Goal: Use online tool/utility: Utilize a website feature to perform a specific function

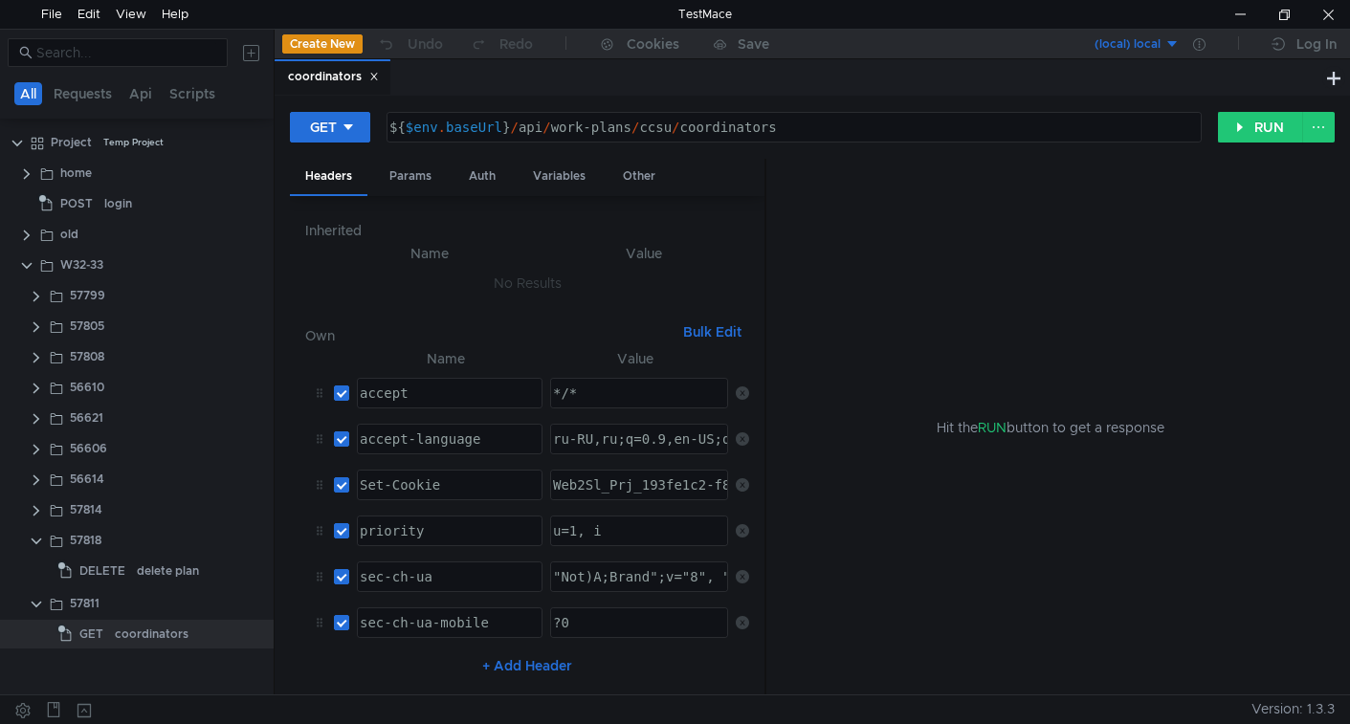
click at [36, 541] on clr-icon at bounding box center [36, 541] width 15 height 15
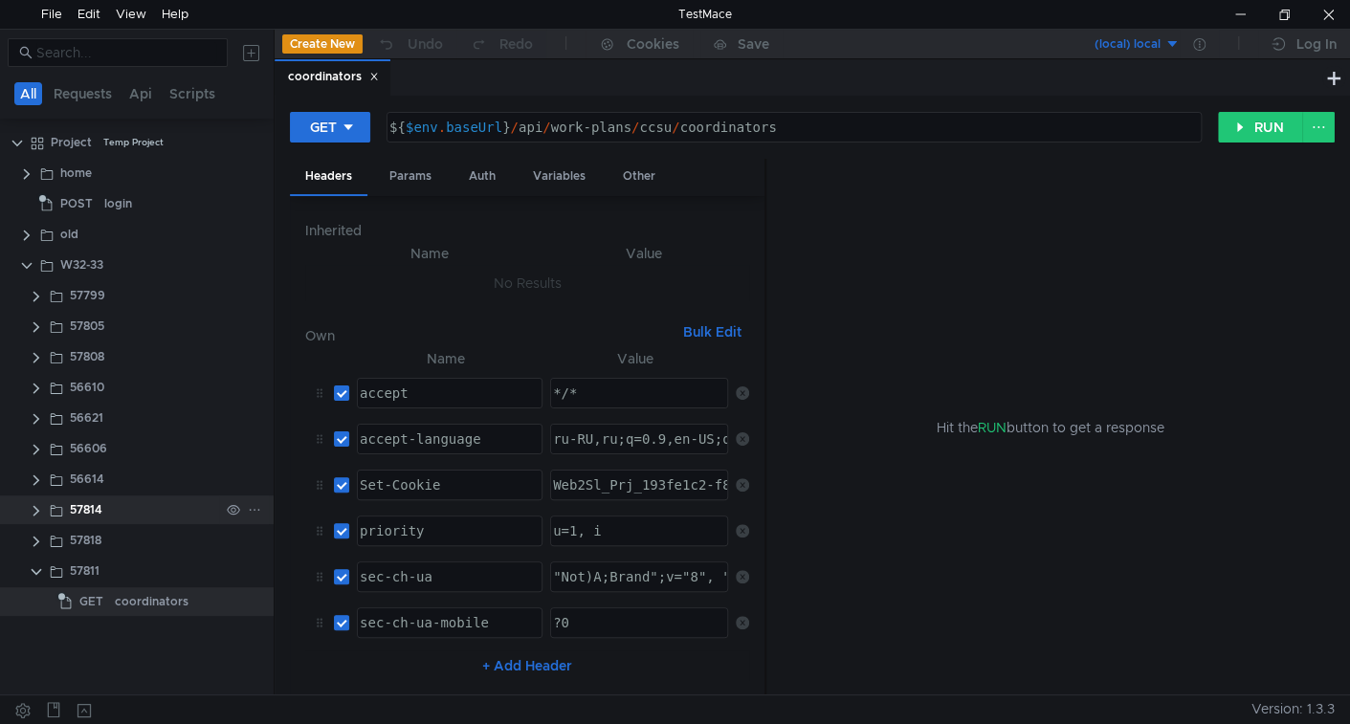
click at [36, 510] on clr-icon at bounding box center [36, 510] width 15 height 15
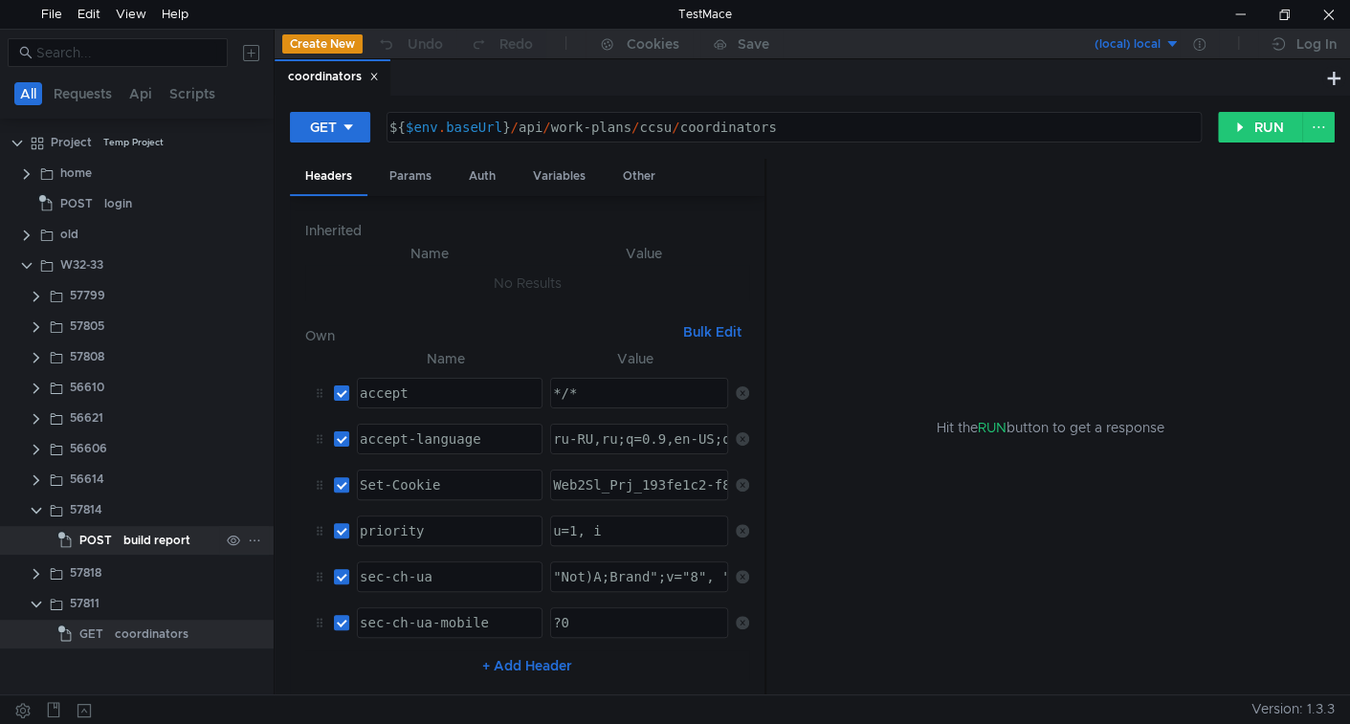
click at [110, 547] on span "POST" at bounding box center [95, 540] width 33 height 29
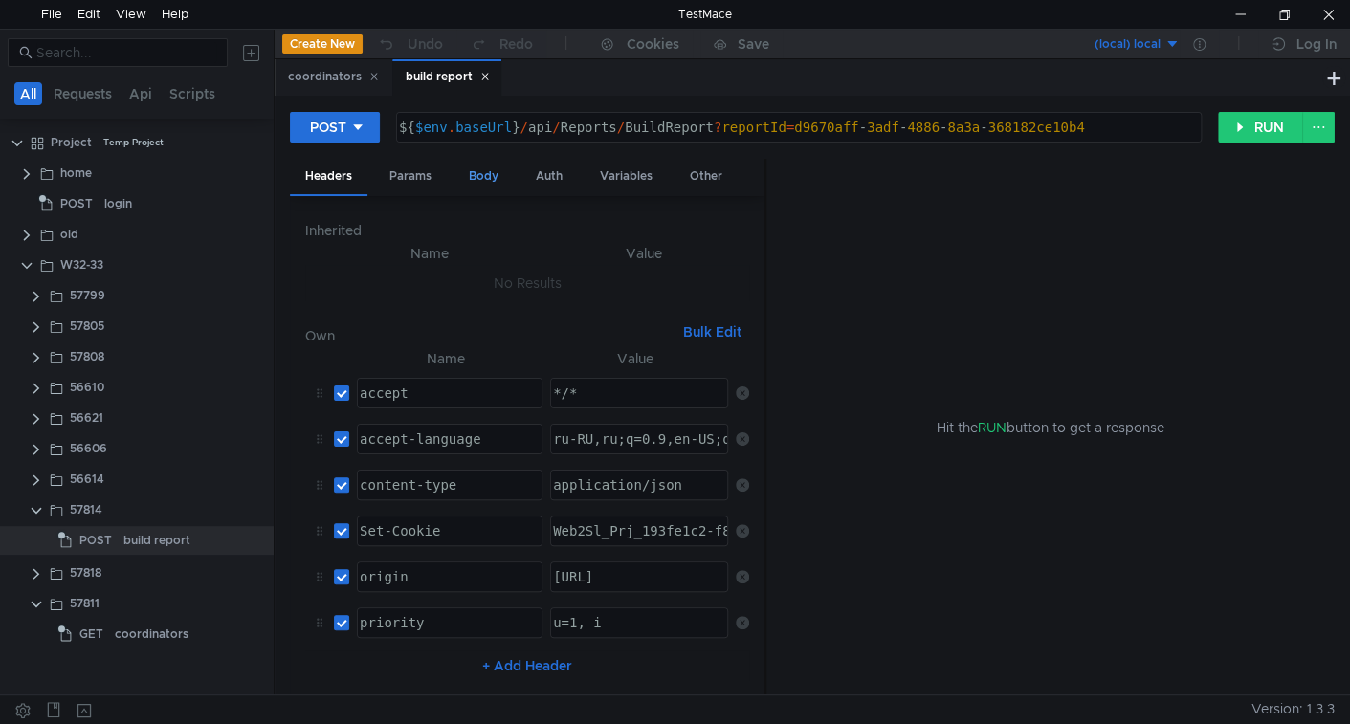
click at [467, 181] on div "Body" at bounding box center [483, 176] width 60 height 35
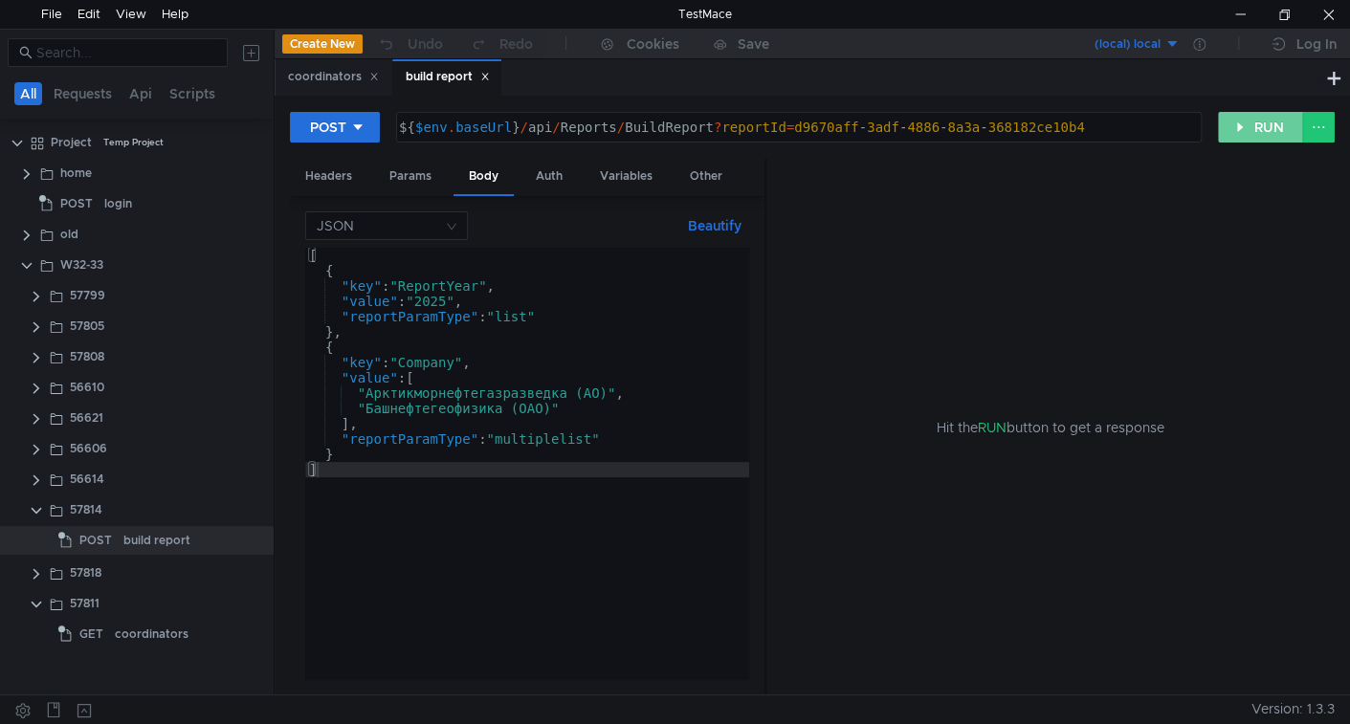
click at [1273, 132] on button "RUN" at bounding box center [1260, 127] width 85 height 31
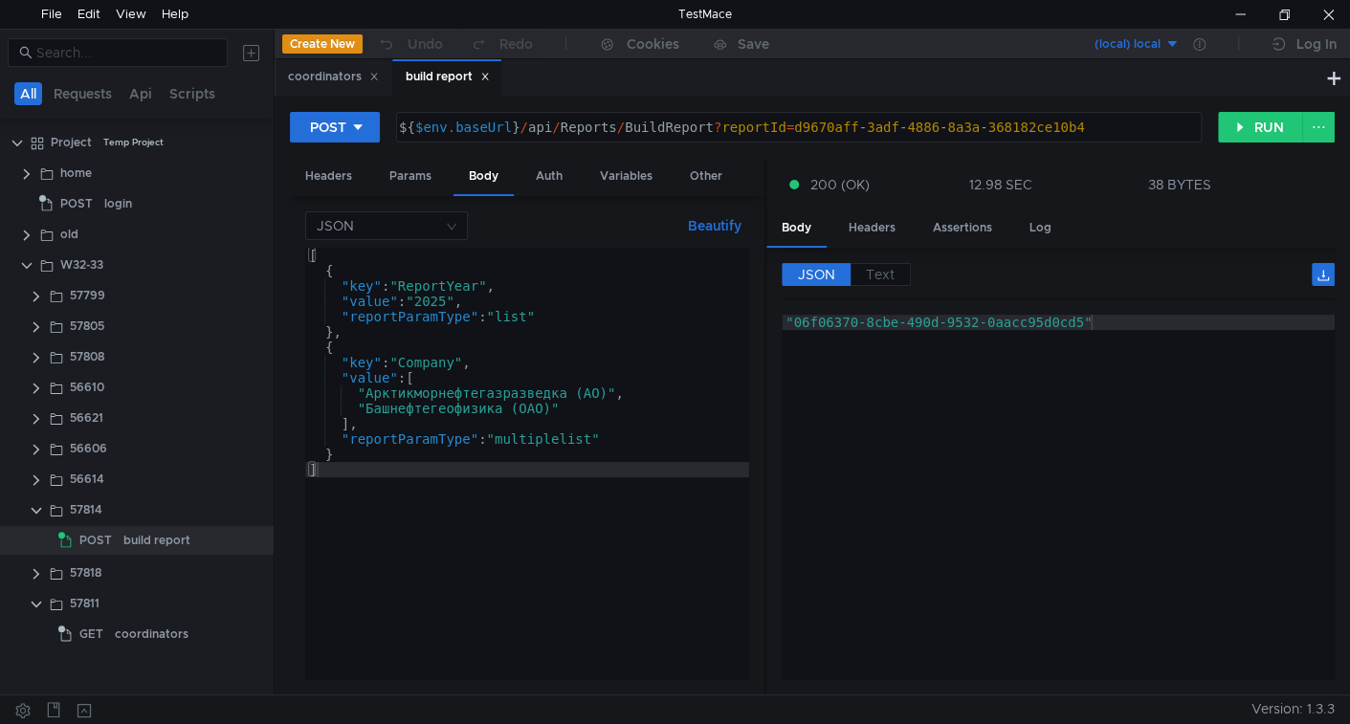
click at [1243, 143] on div "POST ${ $env . baseUrl } / api / Reports / BuildReport ? reportId = d9670aff - …" at bounding box center [812, 135] width 1045 height 48
click at [1250, 123] on button "RUN" at bounding box center [1260, 127] width 85 height 31
drag, startPoint x: 1280, startPoint y: 126, endPoint x: 1274, endPoint y: 137, distance: 12.0
click at [1279, 126] on button "RUN" at bounding box center [1260, 127] width 85 height 31
click at [37, 577] on clr-icon at bounding box center [36, 573] width 15 height 15
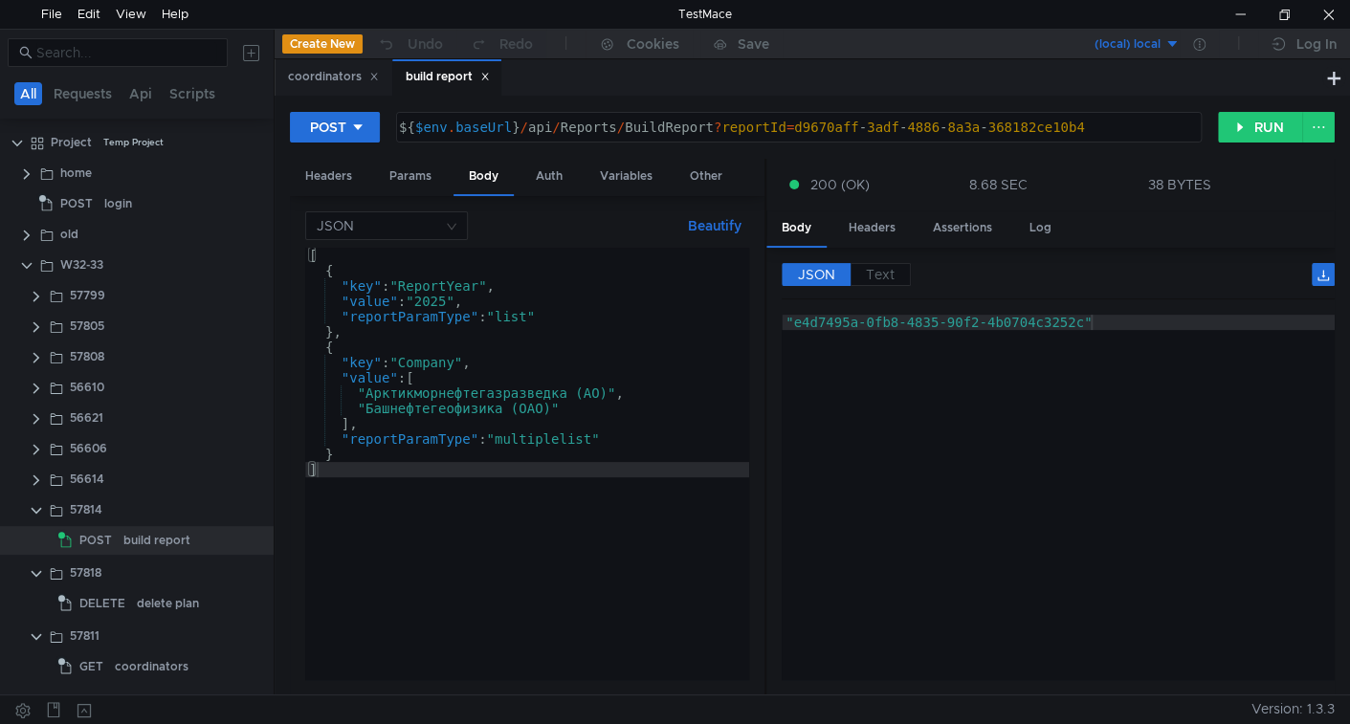
type textarea ""e4d7495a-0fb8-4835-90f2-4b0704c3252c""
click at [900, 455] on div ""e4d7495a-0fb8-4835-90f2-4b0704c3252c"" at bounding box center [1057, 513] width 553 height 396
click at [1266, 127] on button "RUN" at bounding box center [1260, 127] width 85 height 31
click at [168, 596] on div "delete plan" at bounding box center [168, 603] width 62 height 29
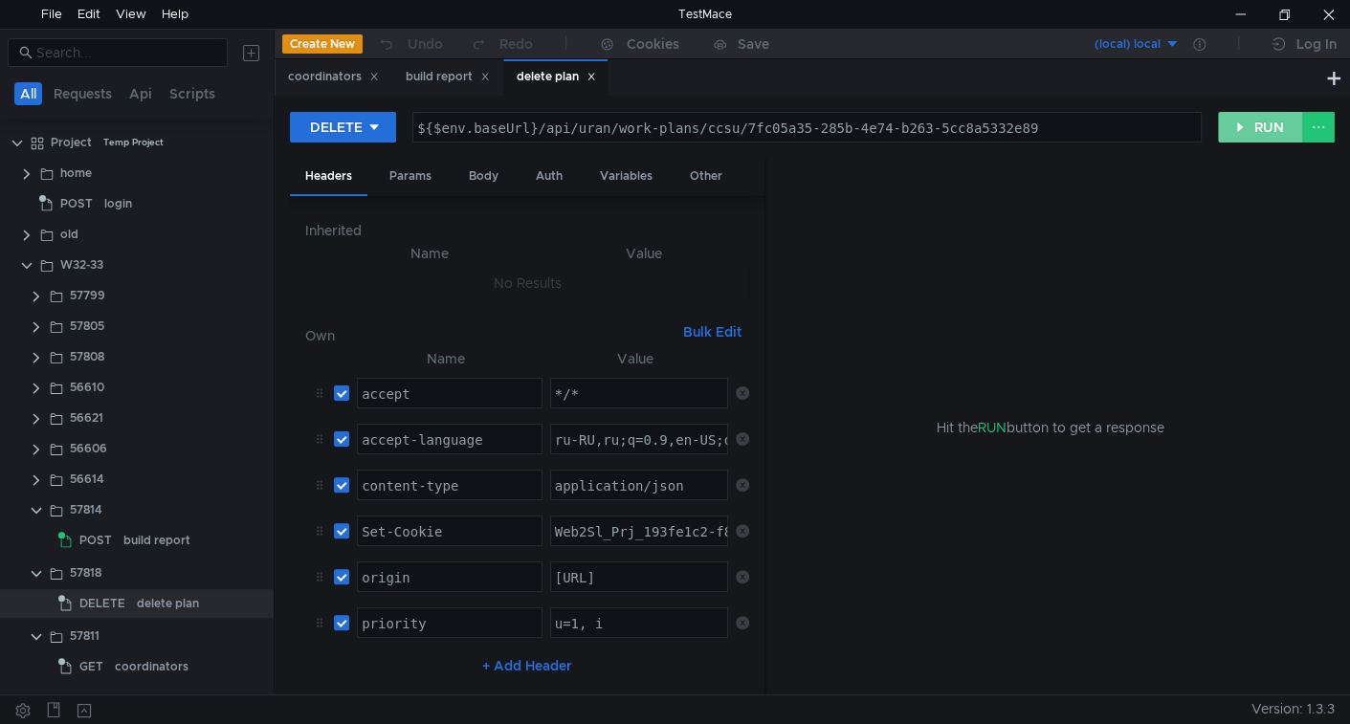
click at [1252, 124] on button "RUN" at bounding box center [1260, 127] width 85 height 31
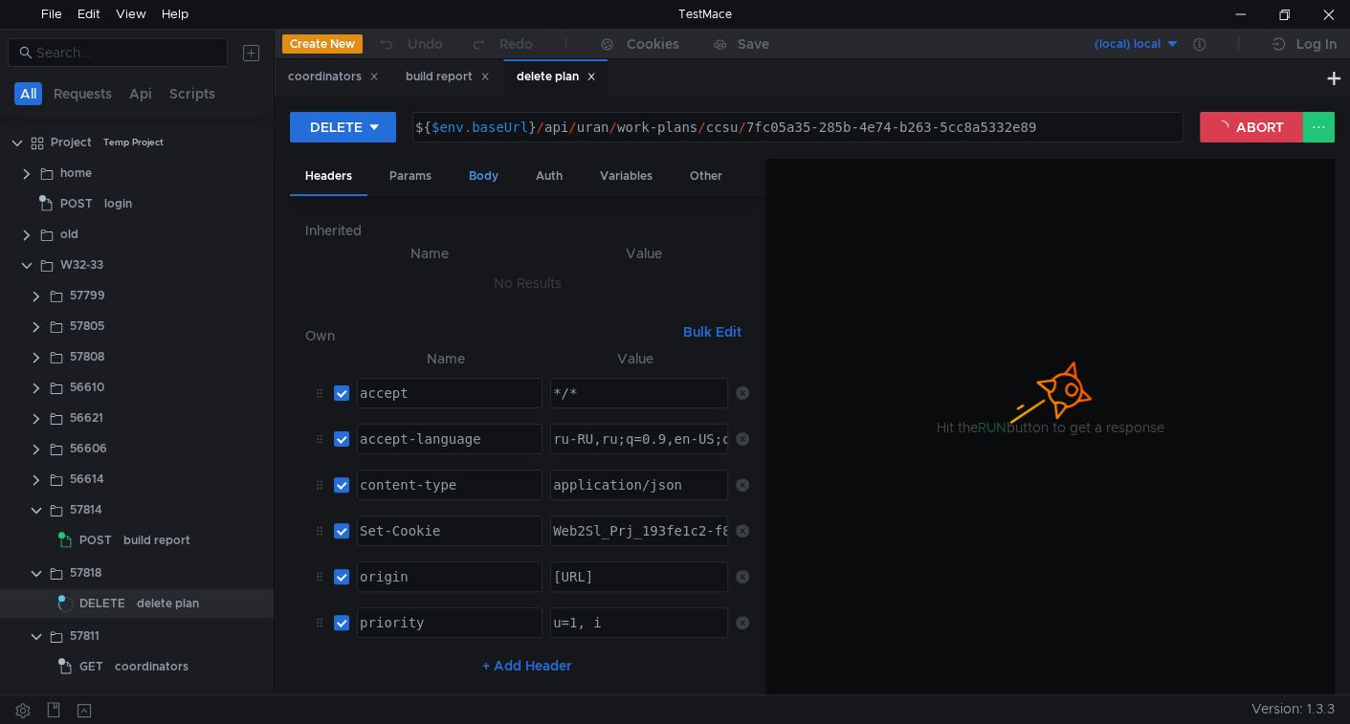
click at [488, 176] on div "Body" at bounding box center [483, 176] width 60 height 35
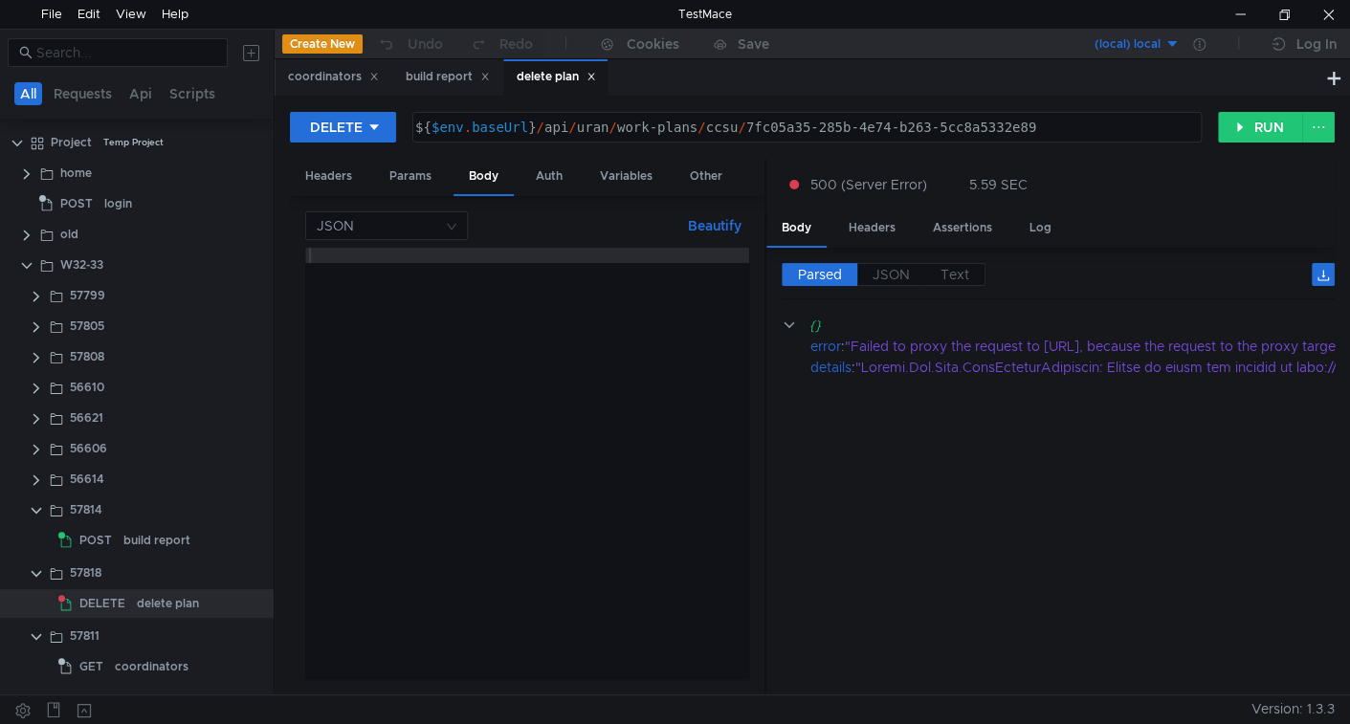
click at [604, 125] on div "${ $env . baseUrl } / api / uran / work-plans / ccsu / 7fc05a35-285b-4e74-b263-…" at bounding box center [805, 143] width 788 height 46
type textarea "${$env.baseUrl}/api/work-plans/ccsu/7fc05a35-285b-4e74-b263-5cc8a5332e89"
drag, startPoint x: 1253, startPoint y: 119, endPoint x: 1162, endPoint y: 276, distance: 182.1
click at [1253, 122] on button "RUN" at bounding box center [1260, 127] width 85 height 31
